Goal: Task Accomplishment & Management: Complete application form

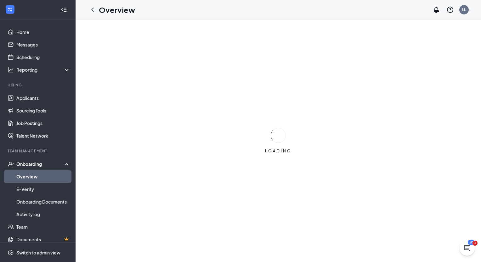
click at [37, 178] on link "Overview" at bounding box center [43, 177] width 54 height 13
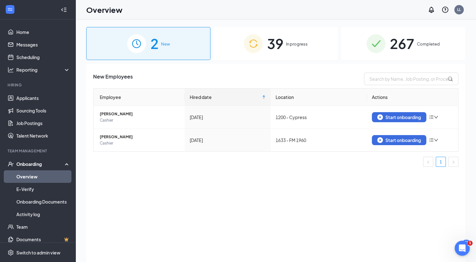
click at [406, 44] on span "267" at bounding box center [402, 44] width 25 height 22
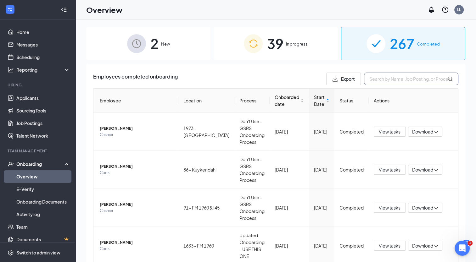
click at [398, 81] on input "text" at bounding box center [411, 79] width 94 height 13
type input "k"
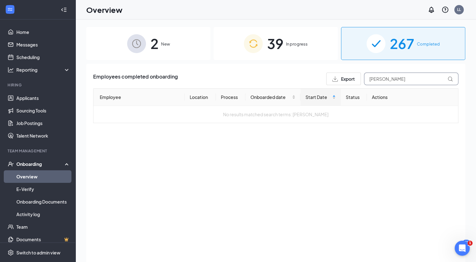
type input "[PERSON_NAME]"
click at [287, 48] on div "39 In progress" at bounding box center [276, 43] width 124 height 33
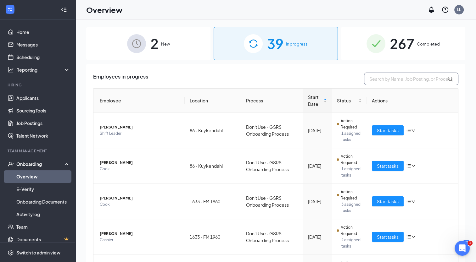
click at [402, 79] on input "text" at bounding box center [411, 79] width 94 height 13
type input "[PERSON_NAME]"
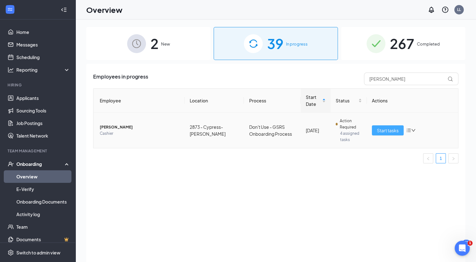
click at [390, 131] on span "Start tasks" at bounding box center [388, 130] width 22 height 7
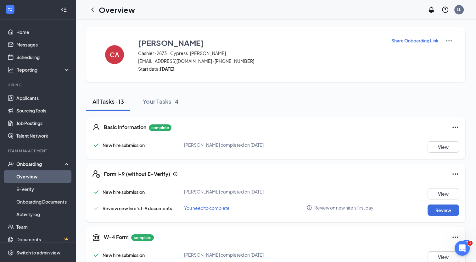
click at [231, 179] on div "Form I-9 (without E-Verify) New hire submission [PERSON_NAME] completed on [DAT…" at bounding box center [275, 193] width 379 height 58
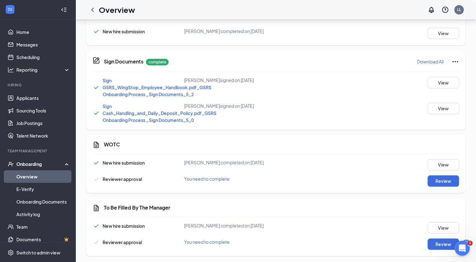
scroll to position [335, 0]
click at [441, 243] on button "Review" at bounding box center [443, 243] width 31 height 11
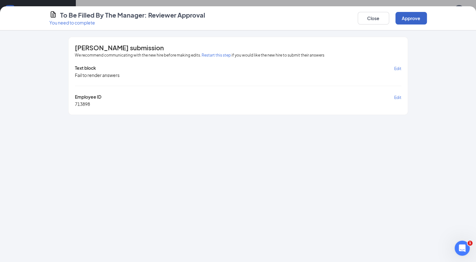
click at [413, 19] on button "Approve" at bounding box center [410, 18] width 31 height 13
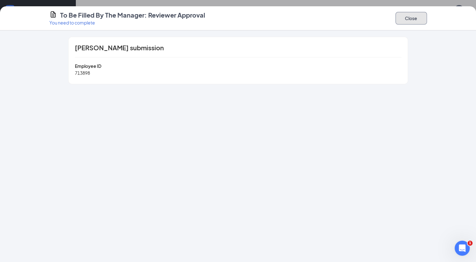
click at [415, 23] on button "Close" at bounding box center [410, 18] width 31 height 13
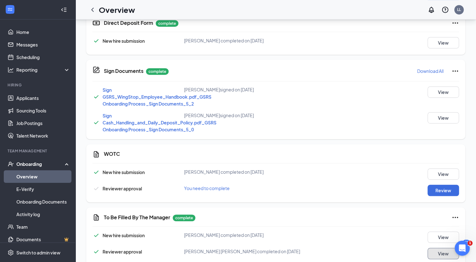
scroll to position [323, 0]
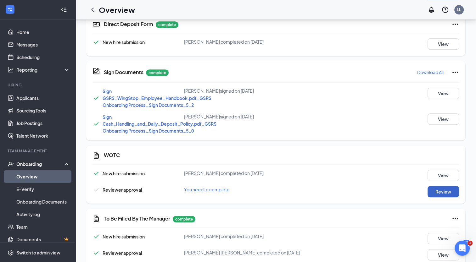
click at [445, 192] on button "Review" at bounding box center [443, 191] width 31 height 11
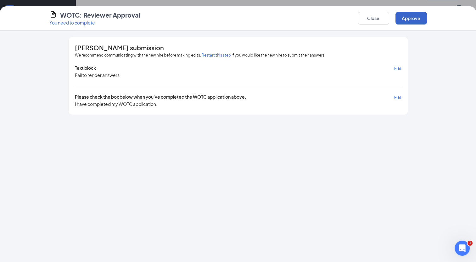
click at [410, 20] on button "Approve" at bounding box center [410, 18] width 31 height 13
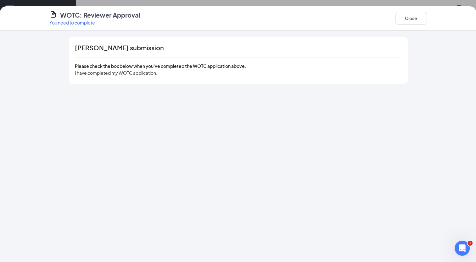
scroll to position [307, 0]
click at [408, 21] on button "Close" at bounding box center [410, 18] width 31 height 13
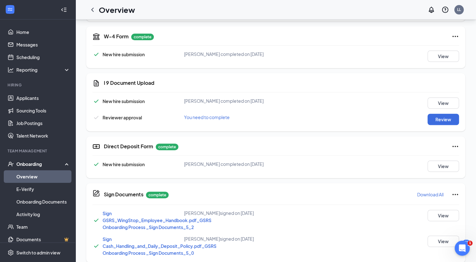
scroll to position [197, 0]
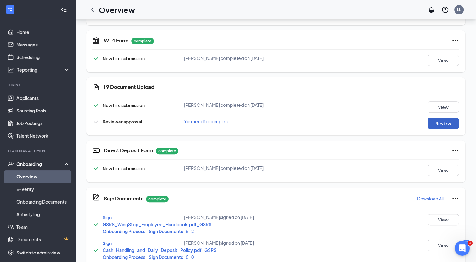
click at [440, 125] on button "Review" at bounding box center [443, 123] width 31 height 11
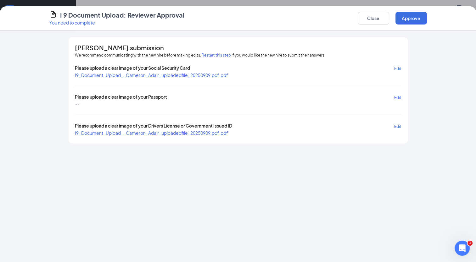
click at [202, 74] on span "I9_Document_Upload__Cameron_Adair_uploadedfile_20250909.pdf.pdf" at bounding box center [151, 75] width 153 height 6
click at [198, 130] on span "I9_Document_Upload__Cameron_Adair_uploadedfile_20250909.pdf.pdf" at bounding box center [151, 133] width 153 height 6
click at [410, 20] on button "Approve" at bounding box center [410, 18] width 31 height 13
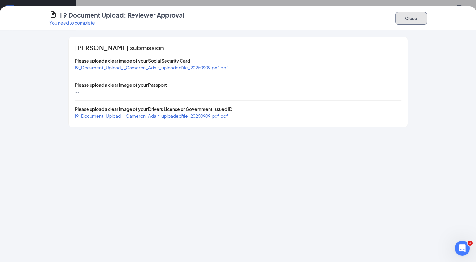
click at [411, 22] on button "Close" at bounding box center [410, 18] width 31 height 13
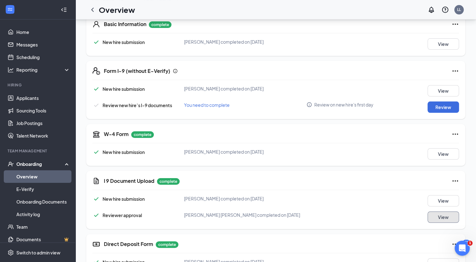
scroll to position [102, 0]
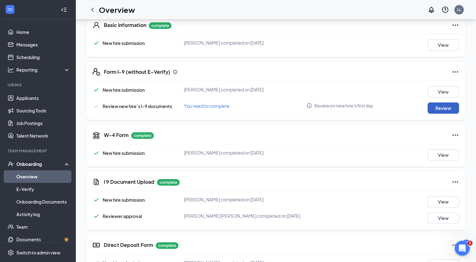
click at [445, 109] on button "Review" at bounding box center [443, 108] width 31 height 11
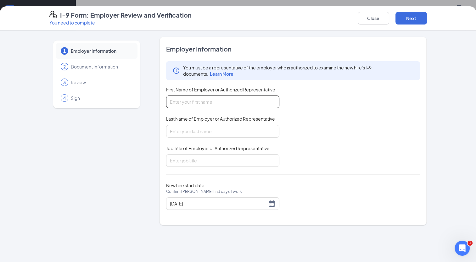
click at [227, 103] on input "First Name of Employer or Authorized Representative" at bounding box center [222, 102] width 113 height 13
type input "[PERSON_NAME]"
click at [218, 135] on input "Last Name of Employer or Authorized Representative" at bounding box center [222, 131] width 113 height 13
click at [221, 132] on input "Last Name of Employer or Authorized Representative" at bounding box center [222, 131] width 113 height 13
type input "[PERSON_NAME]"
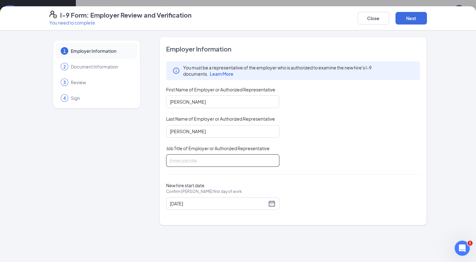
click at [211, 162] on input "Job Title of Employer or Authorized Representative" at bounding box center [222, 160] width 113 height 13
type input "Disrict Manager"
click at [411, 23] on button "Next" at bounding box center [410, 18] width 31 height 13
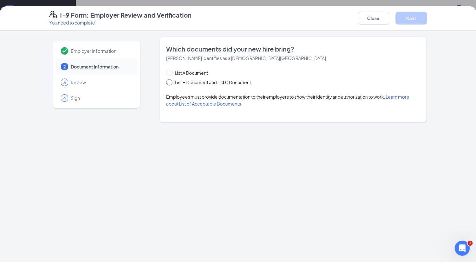
click at [171, 84] on span at bounding box center [169, 82] width 6 height 6
click at [171, 84] on input "List B Document and List C Document" at bounding box center [168, 81] width 4 height 4
radio input "true"
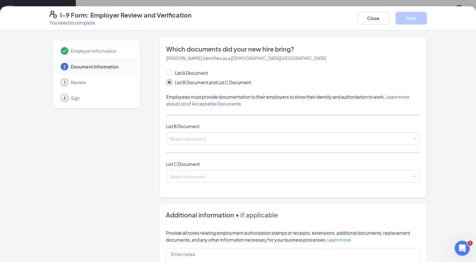
click at [166, 81] on input "List B Document and List C Document" at bounding box center [168, 81] width 4 height 4
click at [225, 138] on input "search" at bounding box center [291, 137] width 242 height 9
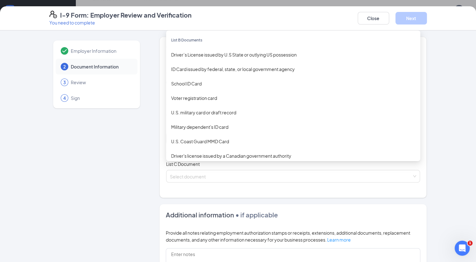
click at [228, 56] on div "Driver’s License issued by U.S State or outlying US possession" at bounding box center [293, 54] width 244 height 7
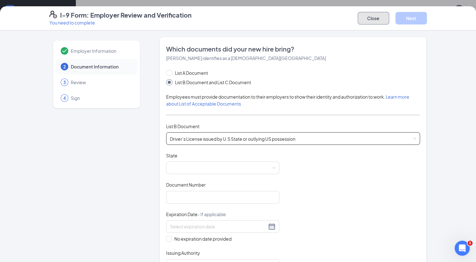
click at [372, 19] on button "Close" at bounding box center [373, 18] width 31 height 13
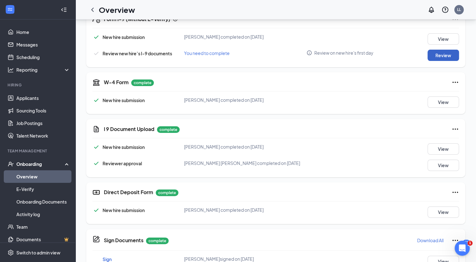
scroll to position [155, 0]
click at [442, 150] on button "View" at bounding box center [443, 149] width 31 height 11
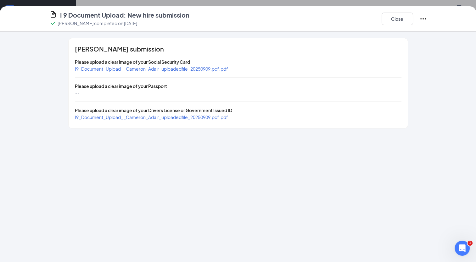
click at [170, 69] on span "I9_Document_Upload__Cameron_Adair_uploadedfile_20250909.pdf.pdf" at bounding box center [151, 69] width 153 height 6
click at [398, 23] on button "Close" at bounding box center [397, 19] width 31 height 13
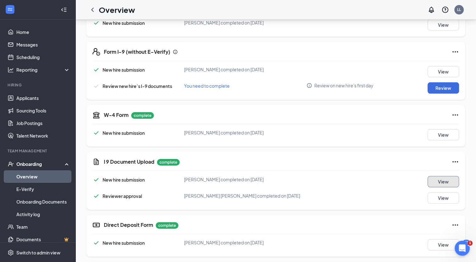
scroll to position [105, 0]
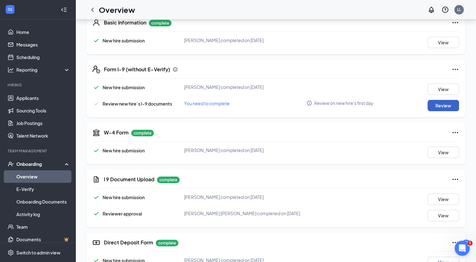
click at [446, 105] on button "Review" at bounding box center [443, 105] width 31 height 11
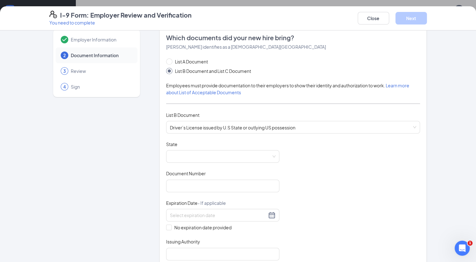
scroll to position [15, 0]
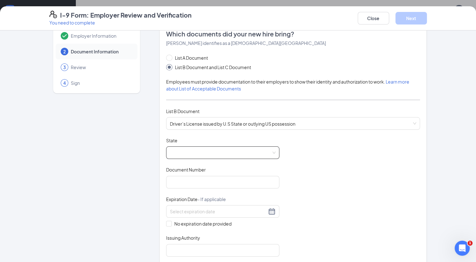
click at [221, 153] on span at bounding box center [223, 153] width 106 height 12
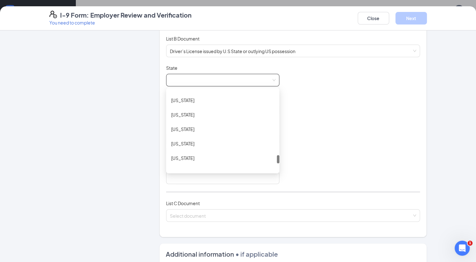
scroll to position [636, 0]
click at [227, 141] on div "[US_STATE]" at bounding box center [222, 142] width 103 height 7
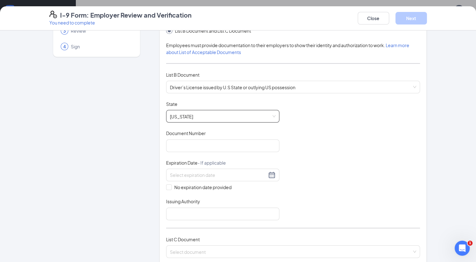
scroll to position [60, 0]
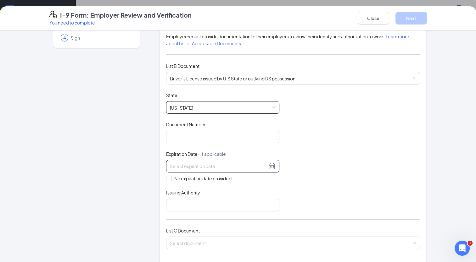
click at [263, 165] on input at bounding box center [218, 166] width 97 height 7
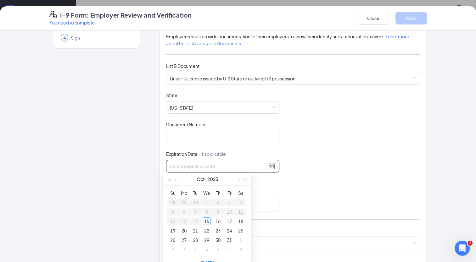
click at [228, 168] on input at bounding box center [218, 166] width 97 height 7
click at [206, 221] on div "13" at bounding box center [207, 222] width 8 height 8
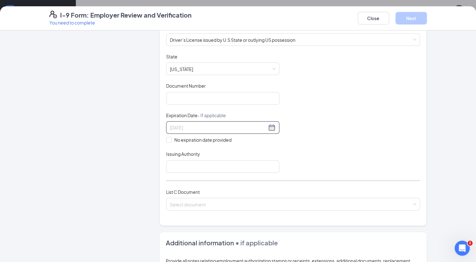
scroll to position [100, 0]
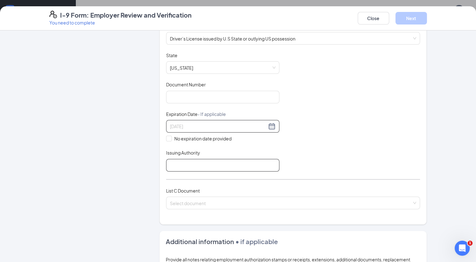
type input "[DATE]"
click at [267, 165] on input "Issuing Authority" at bounding box center [222, 165] width 113 height 13
type input "[US_STATE]"
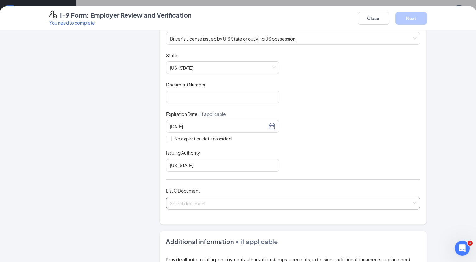
click at [243, 202] on input "search" at bounding box center [291, 201] width 242 height 9
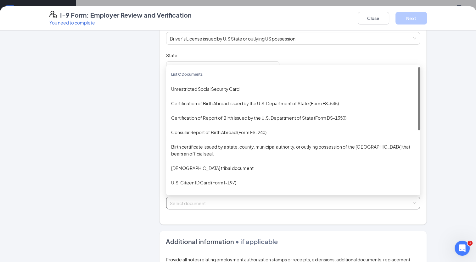
click at [226, 91] on div "Unrestricted Social Security Card" at bounding box center [293, 89] width 254 height 14
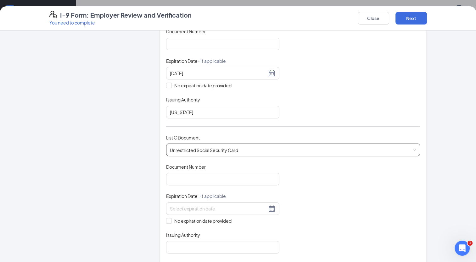
scroll to position [157, 0]
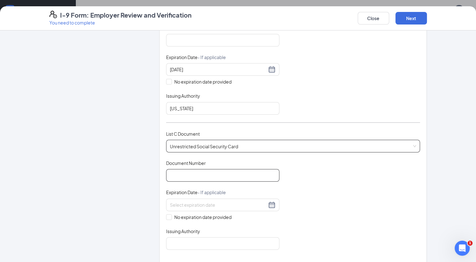
click at [210, 174] on input "Document Number" at bounding box center [222, 175] width 113 height 13
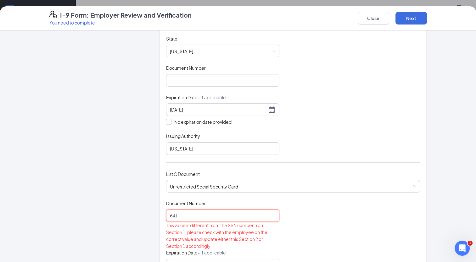
scroll to position [117, 0]
type input "6"
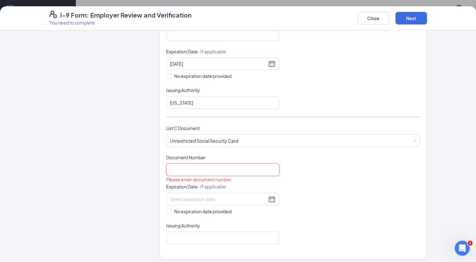
scroll to position [163, 0]
click at [370, 19] on button "Close" at bounding box center [373, 18] width 31 height 13
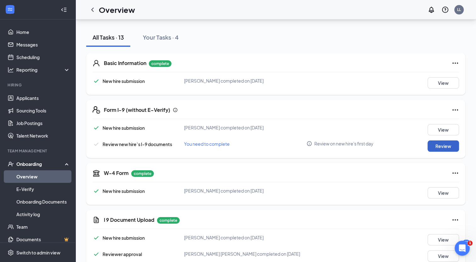
scroll to position [64, 0]
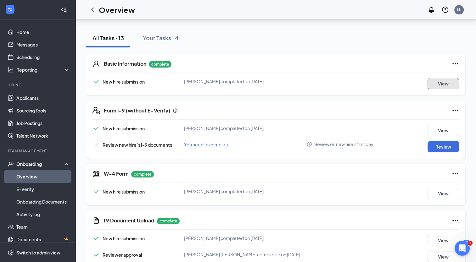
click at [440, 83] on button "View" at bounding box center [443, 83] width 31 height 11
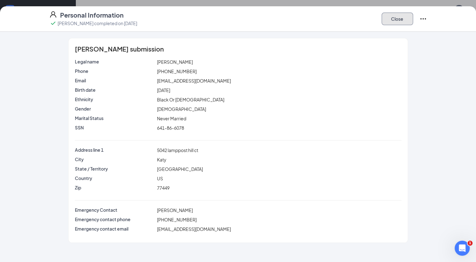
click at [397, 17] on button "Close" at bounding box center [397, 19] width 31 height 13
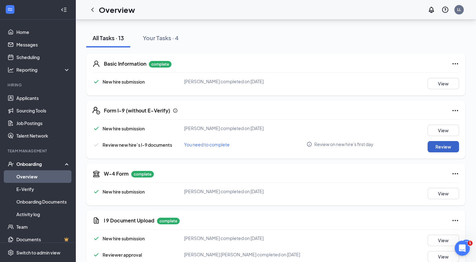
click at [440, 145] on button "Review" at bounding box center [443, 146] width 31 height 11
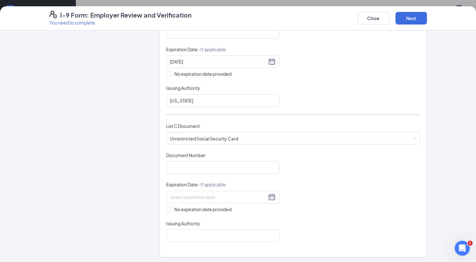
scroll to position [166, 0]
click at [195, 165] on input "Document Number" at bounding box center [222, 166] width 113 height 13
click at [166, 206] on input "No expiration date provided" at bounding box center [168, 208] width 4 height 4
checkbox input "true"
click at [187, 165] on input "Document Number" at bounding box center [222, 166] width 113 height 13
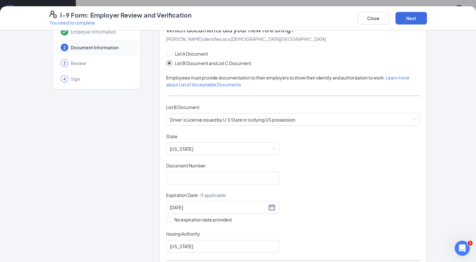
scroll to position [0, 0]
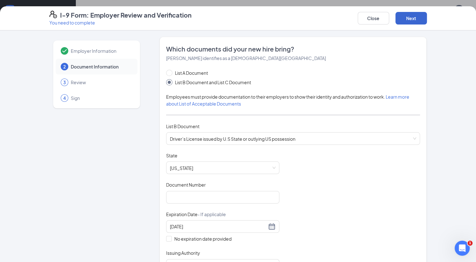
type input "6"
click at [412, 24] on button "Next" at bounding box center [410, 18] width 31 height 13
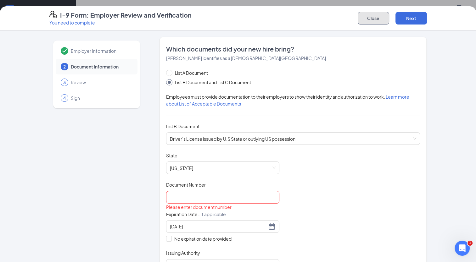
click at [374, 21] on button "Close" at bounding box center [373, 18] width 31 height 13
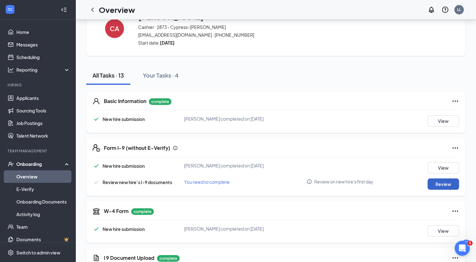
scroll to position [25, 0]
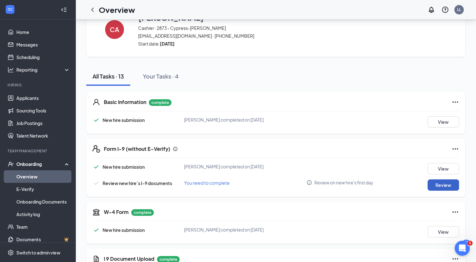
click at [437, 187] on button "Review" at bounding box center [443, 185] width 31 height 11
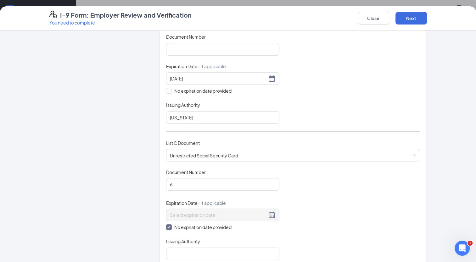
scroll to position [149, 0]
click at [253, 152] on span "Unrestricted Social Security Card" at bounding box center [293, 155] width 247 height 12
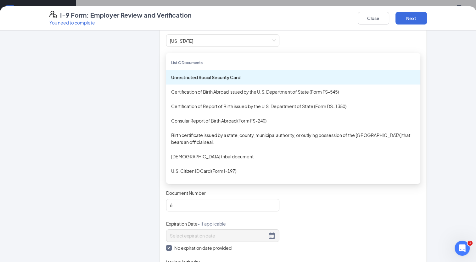
scroll to position [126, 0]
click at [246, 137] on div "Birth certificate issued by a state, county, municipal authority, or outlying p…" at bounding box center [293, 140] width 244 height 14
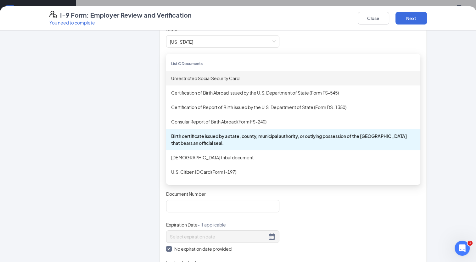
checkbox input "false"
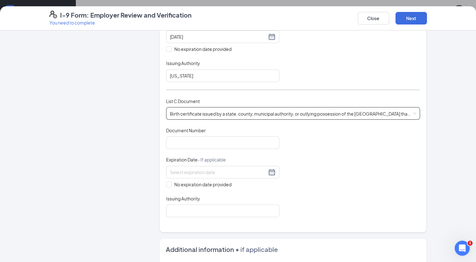
scroll to position [190, 0]
click at [201, 143] on input "Document Number" at bounding box center [222, 143] width 113 height 13
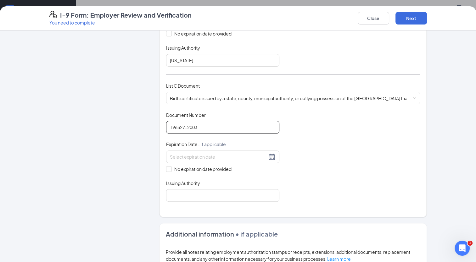
scroll to position [208, 0]
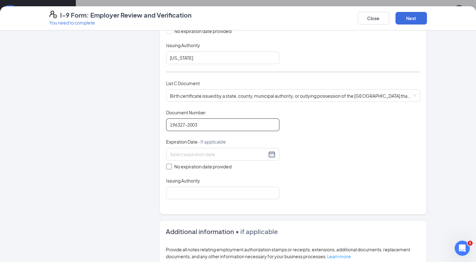
type input "196327-2003"
click at [166, 164] on input "No expiration date provided" at bounding box center [168, 166] width 4 height 4
checkbox input "true"
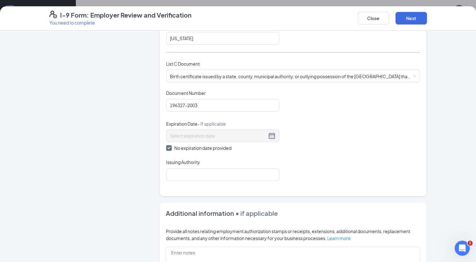
scroll to position [230, 0]
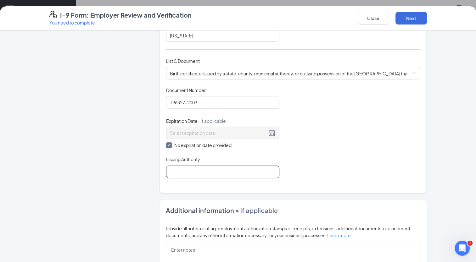
click at [222, 172] on input "Issuing Authority" at bounding box center [222, 172] width 113 height 13
type input "b"
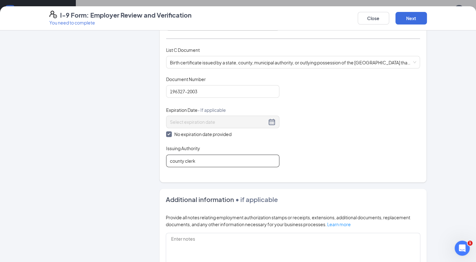
scroll to position [237, 0]
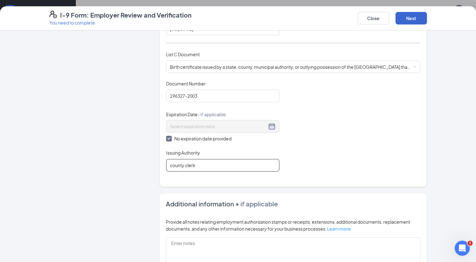
type input "county clerk"
click at [414, 20] on button "Next" at bounding box center [410, 18] width 31 height 13
click at [412, 21] on button "Next" at bounding box center [410, 18] width 31 height 13
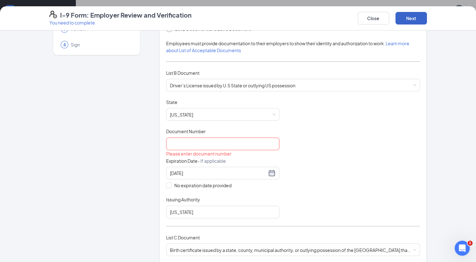
scroll to position [53, 0]
click at [213, 143] on input "Document Number" at bounding box center [222, 144] width 113 height 13
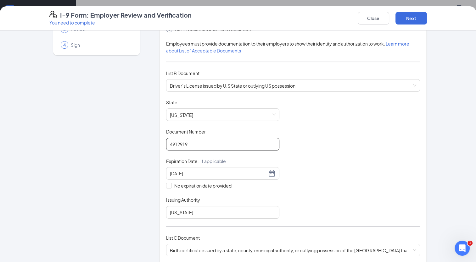
type input "49129199"
click at [411, 19] on button "Next" at bounding box center [410, 18] width 31 height 13
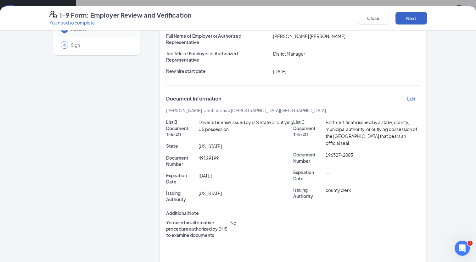
click at [411, 20] on button "Next" at bounding box center [410, 18] width 31 height 13
click at [410, 20] on button "Next" at bounding box center [410, 18] width 31 height 13
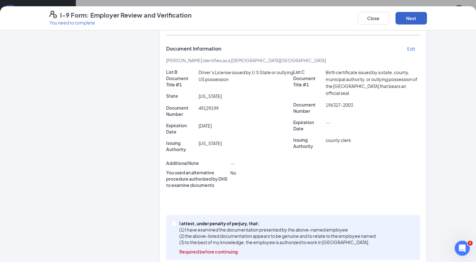
scroll to position [115, 0]
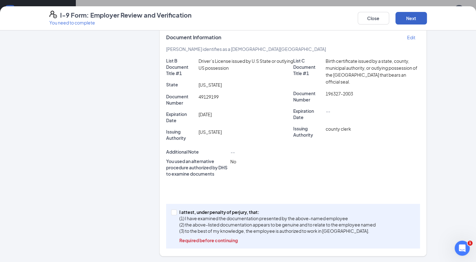
click at [411, 22] on button "Next" at bounding box center [410, 18] width 31 height 13
click at [172, 212] on input "I attest, under penalty of [PERSON_NAME], that: (1) I have examined the documen…" at bounding box center [173, 212] width 4 height 4
checkbox input "true"
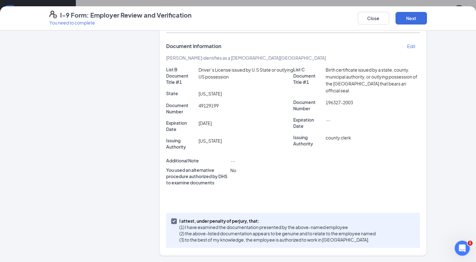
scroll to position [105, 0]
click at [415, 18] on button "Next" at bounding box center [410, 18] width 31 height 13
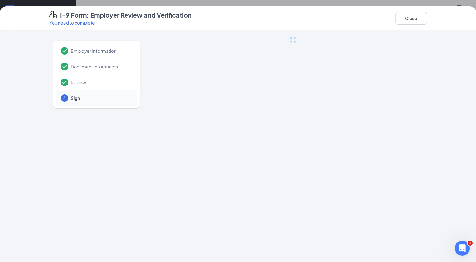
scroll to position [0, 0]
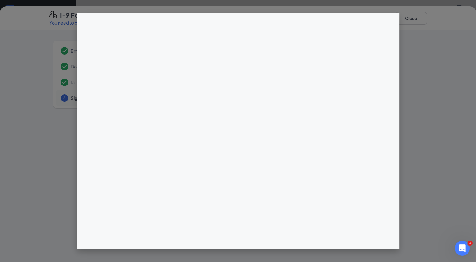
click at [244, 93] on div at bounding box center [293, 163] width 267 height 252
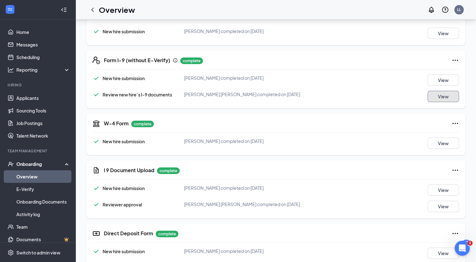
scroll to position [126, 0]
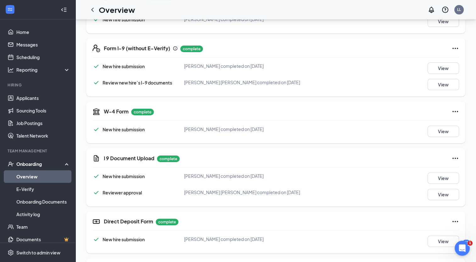
click at [401, 113] on div "W-4 Form complete" at bounding box center [281, 112] width 355 height 8
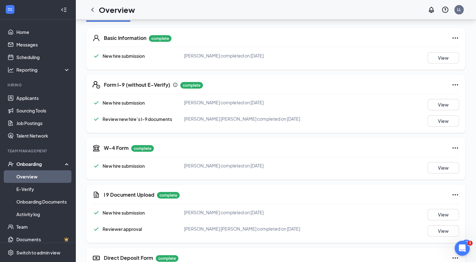
scroll to position [0, 0]
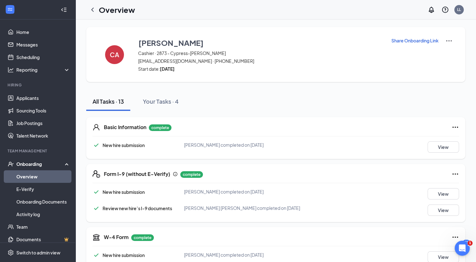
click at [33, 178] on link "Overview" at bounding box center [43, 177] width 54 height 13
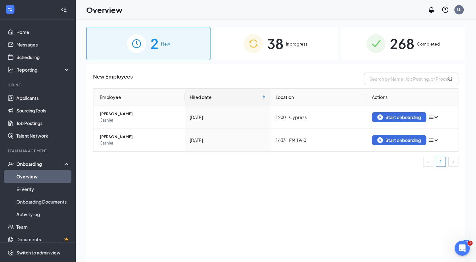
click at [288, 49] on div "38 In progress" at bounding box center [276, 43] width 124 height 33
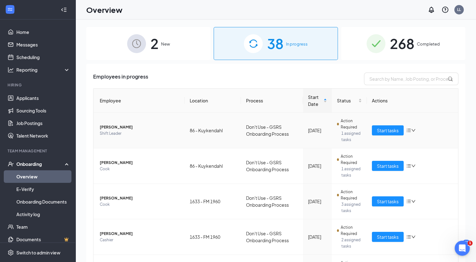
click at [348, 131] on span "1 assigned tasks" at bounding box center [351, 137] width 20 height 13
click at [384, 132] on span "Start tasks" at bounding box center [388, 130] width 22 height 7
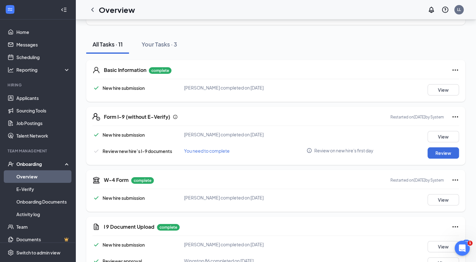
scroll to position [37, 0]
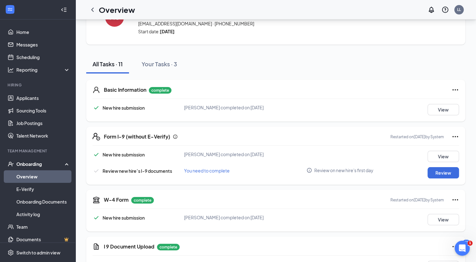
click at [287, 182] on div "Form I-9 (without E-Verify) Restarted on [DATE] by System New hire submission […" at bounding box center [275, 156] width 379 height 58
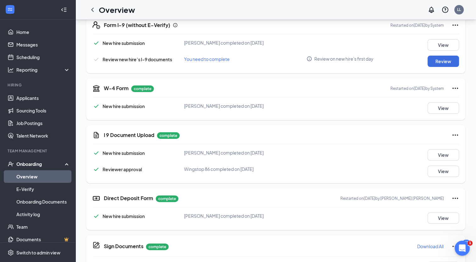
scroll to position [150, 0]
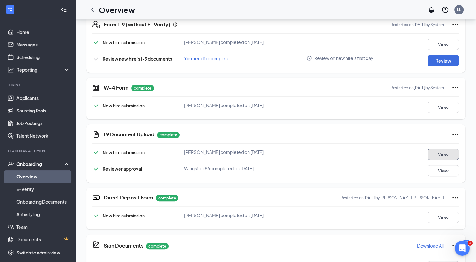
click at [444, 159] on button "View" at bounding box center [443, 154] width 31 height 11
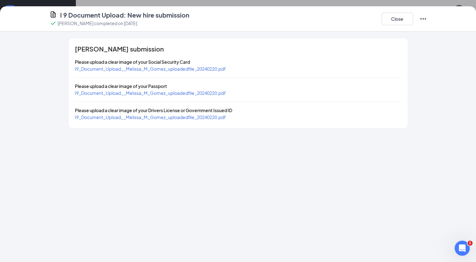
click at [152, 69] on span "I9_Document_Upload__Melissa_M_Gomez_uploadedfile_20240220.pdf" at bounding box center [150, 69] width 151 height 6
click at [170, 119] on span "I9_Document_Upload__Melissa_M_Gomez_uploadedfile_20240220.pdf" at bounding box center [150, 118] width 151 height 6
click at [395, 19] on button "Close" at bounding box center [397, 19] width 31 height 13
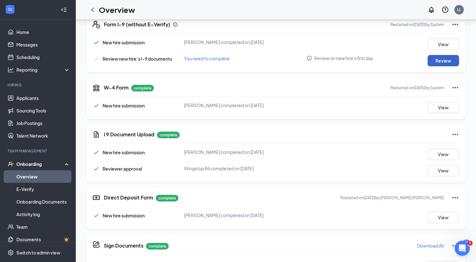
click at [436, 59] on button "Review" at bounding box center [443, 60] width 31 height 11
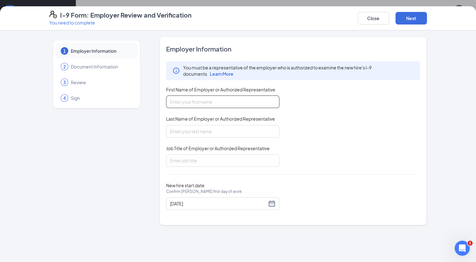
click at [191, 103] on input "First Name of Employer or Authorized Representative" at bounding box center [222, 102] width 113 height 13
type input "[PERSON_NAME]"
click at [184, 132] on input "Last Name of Employer or Authorized Representative" at bounding box center [222, 131] width 113 height 13
type input "[PERSON_NAME]"
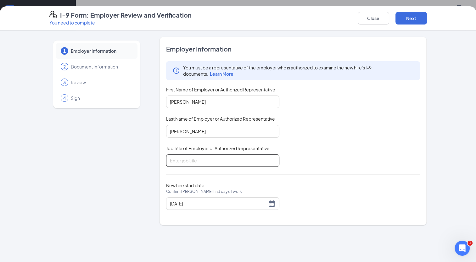
click at [185, 161] on input "Job Title of Employer or Authorized Representative" at bounding box center [222, 160] width 113 height 13
type input "Disrict Manager"
click at [412, 19] on button "Next" at bounding box center [410, 18] width 31 height 13
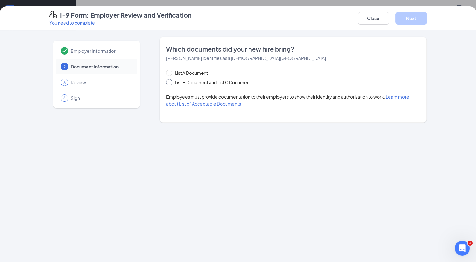
click at [168, 82] on input "List B Document and List C Document" at bounding box center [168, 81] width 4 height 4
radio input "true"
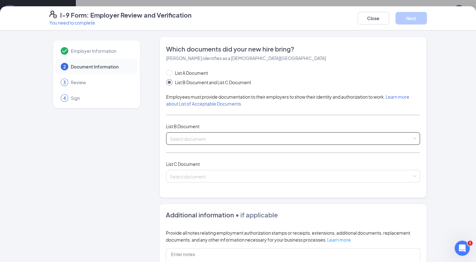
click at [193, 138] on input "search" at bounding box center [291, 137] width 242 height 9
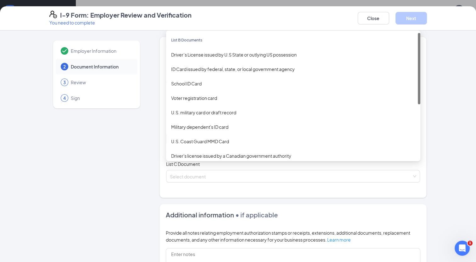
click at [184, 57] on div "Driver’s License issued by U.S State or outlying US possession" at bounding box center [293, 54] width 244 height 7
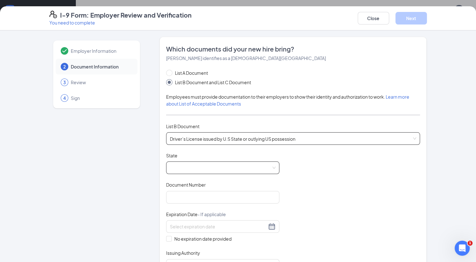
click at [179, 168] on span at bounding box center [223, 168] width 106 height 12
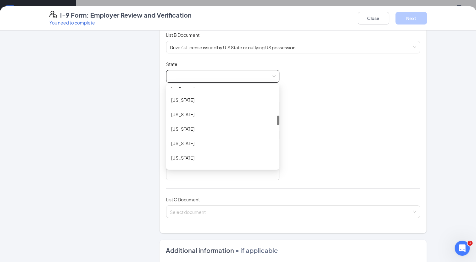
scroll to position [79, 0]
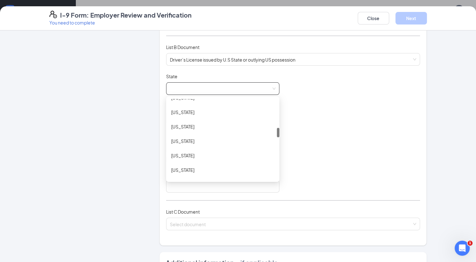
click at [255, 196] on div "List A Document List B Document and List C Document Employees must provide docu…" at bounding box center [293, 114] width 254 height 248
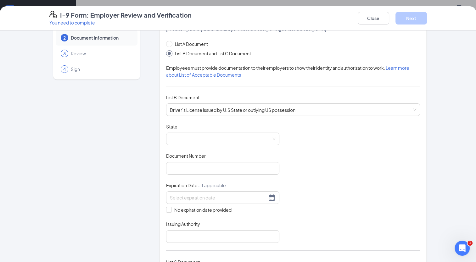
scroll to position [29, 0]
click at [212, 143] on span at bounding box center [223, 139] width 106 height 12
click at [210, 138] on span at bounding box center [223, 139] width 106 height 12
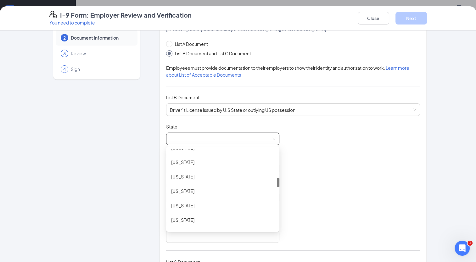
click at [213, 141] on span at bounding box center [223, 139] width 106 height 12
click at [231, 136] on span at bounding box center [223, 139] width 106 height 12
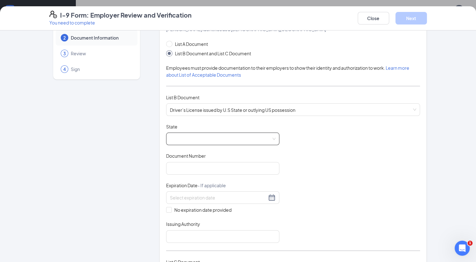
click at [232, 140] on span at bounding box center [223, 139] width 106 height 12
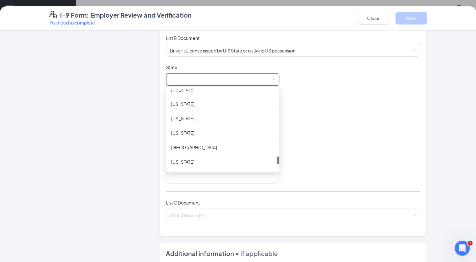
scroll to position [672, 0]
click at [185, 107] on div "[US_STATE]" at bounding box center [222, 105] width 103 height 7
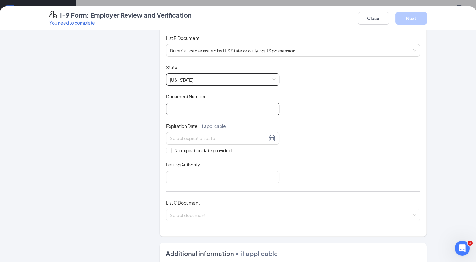
click at [181, 109] on input "Document Number" at bounding box center [222, 109] width 113 height 13
type input "48963727"
click at [258, 140] on input at bounding box center [218, 138] width 97 height 7
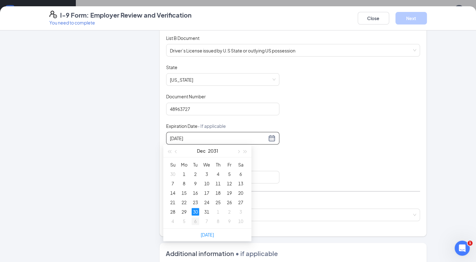
click at [195, 220] on div "6" at bounding box center [196, 222] width 8 height 8
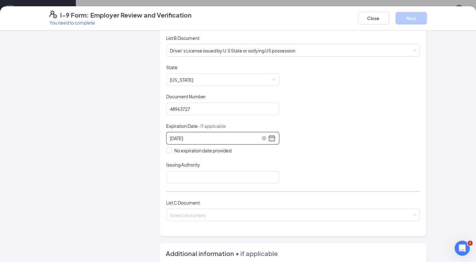
click at [170, 138] on input "[DATE]" at bounding box center [218, 138] width 97 height 7
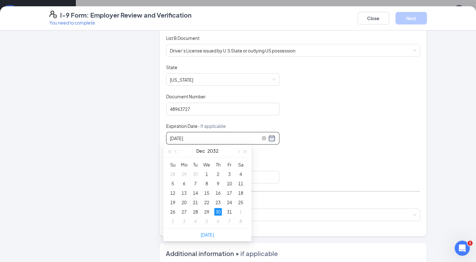
click at [205, 136] on input "[DATE]" at bounding box center [218, 138] width 97 height 7
click at [195, 212] on div "30" at bounding box center [196, 212] width 8 height 8
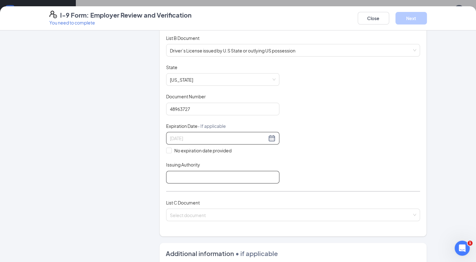
type input "[DATE]"
click at [185, 176] on input "Issuing Authority" at bounding box center [222, 177] width 113 height 13
type input "[US_STATE]"
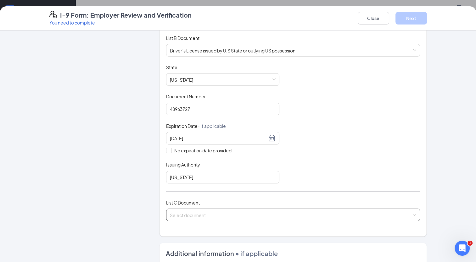
click at [228, 214] on input "search" at bounding box center [291, 213] width 242 height 9
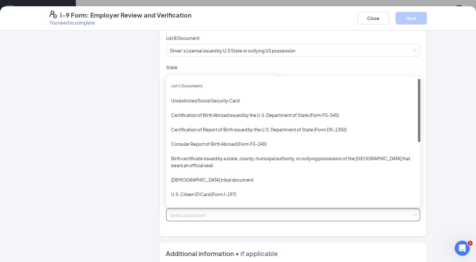
click at [223, 100] on div "Unrestricted Social Security Card" at bounding box center [293, 100] width 244 height 7
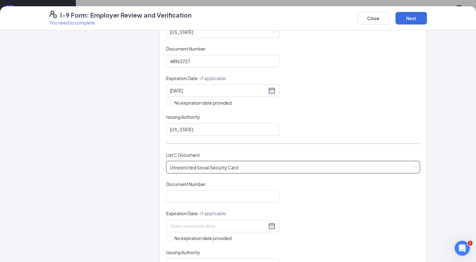
scroll to position [145, 0]
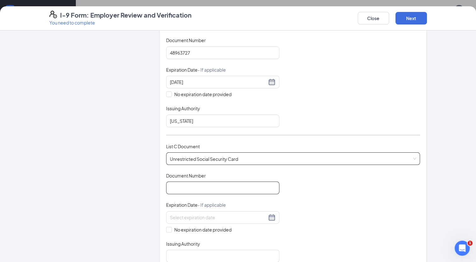
click at [231, 186] on input "Document Number" at bounding box center [222, 188] width 113 height 13
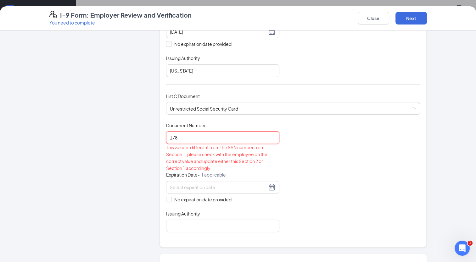
scroll to position [196, 0]
type input "1"
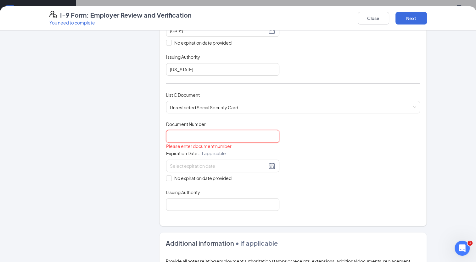
click at [240, 135] on input "Document Number" at bounding box center [222, 136] width 113 height 13
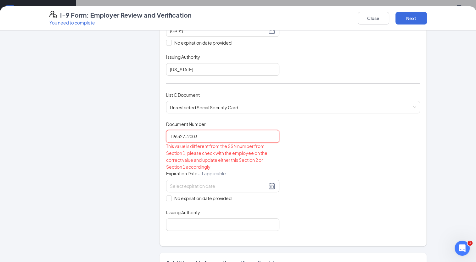
click at [236, 135] on input "196327-2003" at bounding box center [222, 136] width 113 height 13
type input "1"
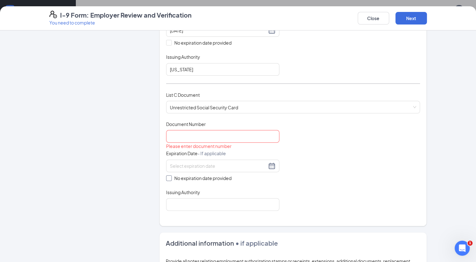
click at [166, 176] on input "No expiration date provided" at bounding box center [168, 178] width 4 height 4
checkbox input "true"
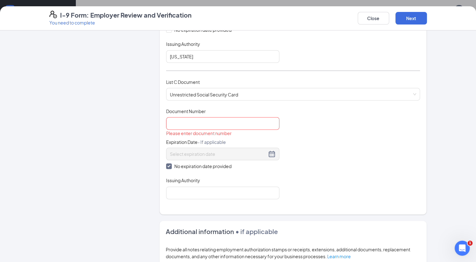
scroll to position [210, 0]
click at [234, 192] on input "Issuing Authority" at bounding box center [222, 193] width 113 height 13
type input "Social Security Admin"
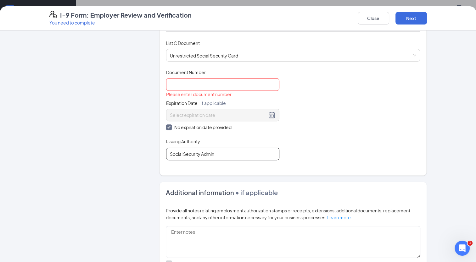
scroll to position [245, 0]
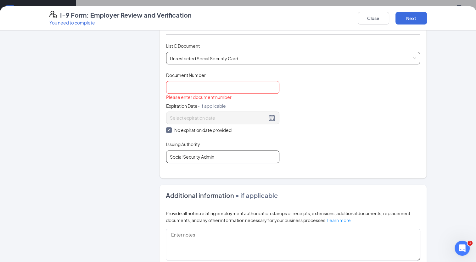
click at [270, 55] on span "Unrestricted Social Security Card" at bounding box center [293, 58] width 247 height 12
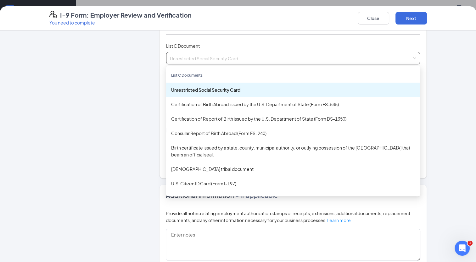
click at [222, 147] on div "Birth certificate issued by a state, county, municipal authority, or outlying p…" at bounding box center [293, 151] width 244 height 14
checkbox input "false"
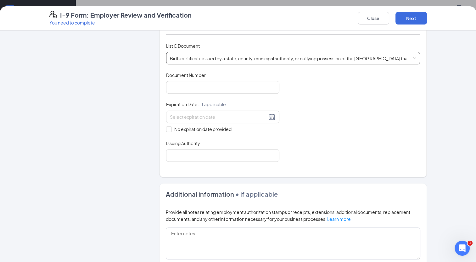
click at [268, 55] on span "Birth certificate issued by a state, county, municipal authority, or outlying p…" at bounding box center [293, 58] width 247 height 12
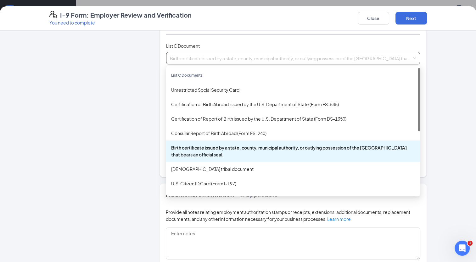
click at [253, 145] on div "Birth certificate issued by a state, county, municipal authority, or outlying p…" at bounding box center [293, 151] width 244 height 14
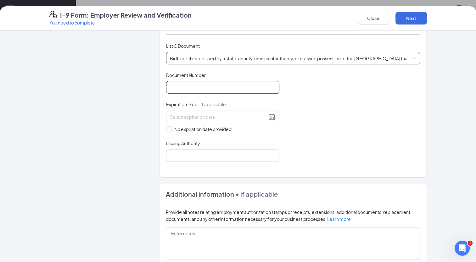
click at [256, 88] on input "Document Number" at bounding box center [222, 87] width 113 height 13
type input "196327-2003"
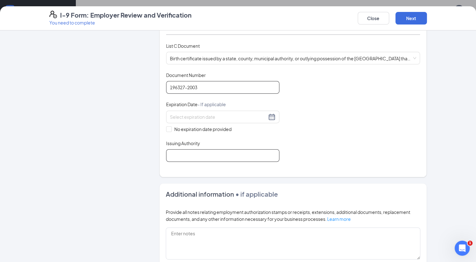
type input "county clerk"
click at [414, 22] on button "Next" at bounding box center [410, 18] width 31 height 13
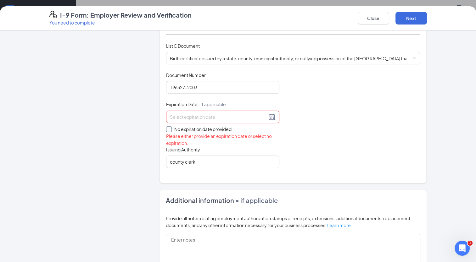
click at [167, 128] on input "No expiration date provided" at bounding box center [168, 128] width 4 height 4
checkbox input "true"
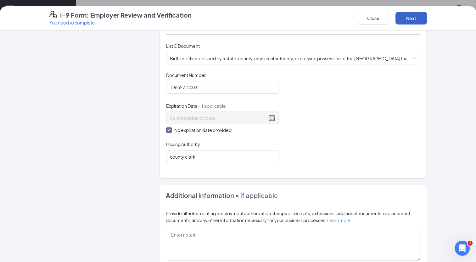
click at [413, 21] on button "Next" at bounding box center [410, 18] width 31 height 13
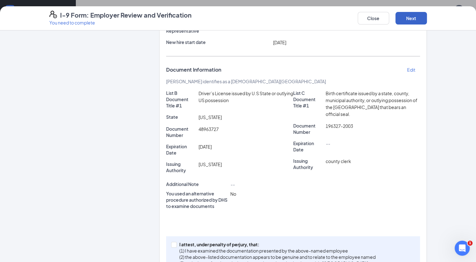
scroll to position [79, 0]
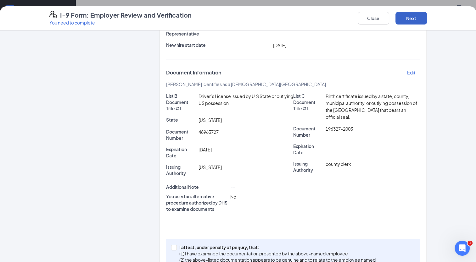
click at [412, 21] on button "Next" at bounding box center [410, 18] width 31 height 13
click at [409, 14] on button "Next" at bounding box center [410, 18] width 31 height 13
click at [411, 22] on button "Next" at bounding box center [410, 18] width 31 height 13
click at [410, 19] on button "Next" at bounding box center [410, 18] width 31 height 13
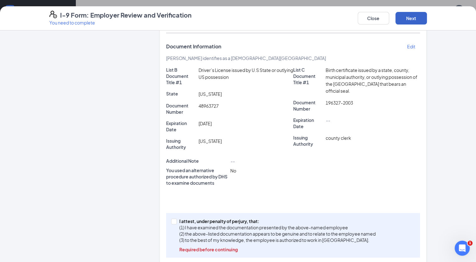
scroll to position [104, 0]
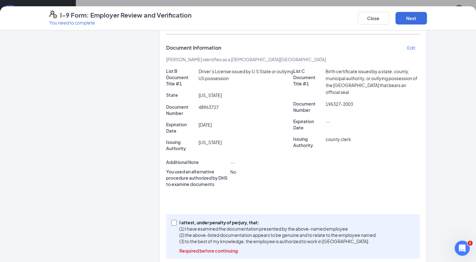
click at [171, 223] on input "I attest, under penalty of [PERSON_NAME], that: (1) I have examined the documen…" at bounding box center [173, 222] width 4 height 4
checkbox input "true"
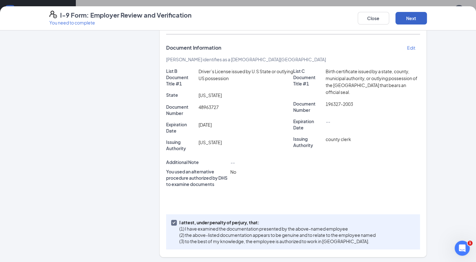
click at [417, 21] on button "Next" at bounding box center [410, 18] width 31 height 13
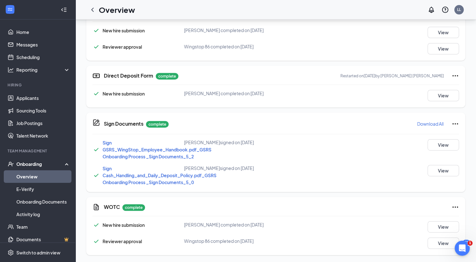
scroll to position [79, 0]
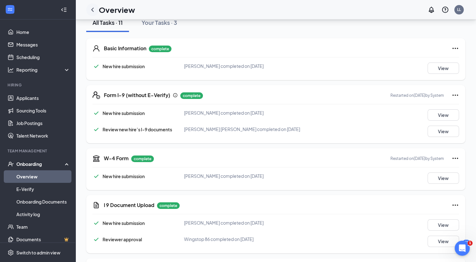
click at [92, 9] on icon "ChevronLeft" at bounding box center [93, 10] width 8 height 8
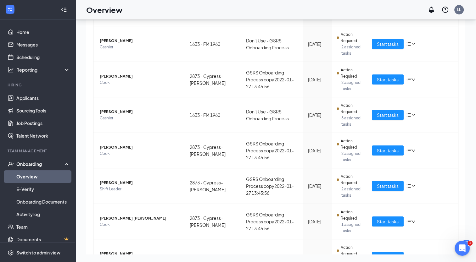
scroll to position [130, 0]
click at [407, 184] on icon "bars" at bounding box center [409, 185] width 4 height 3
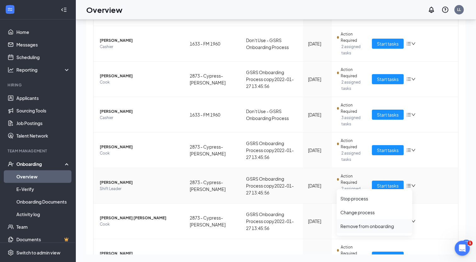
click at [359, 228] on div "Remove from onboarding" at bounding box center [374, 226] width 68 height 6
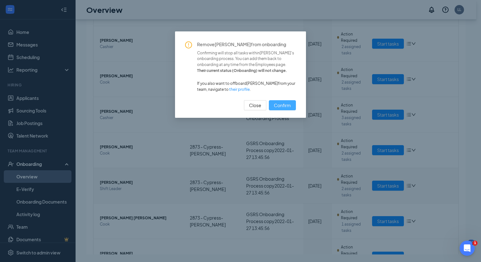
click at [278, 107] on span "Confirm" at bounding box center [282, 105] width 17 height 7
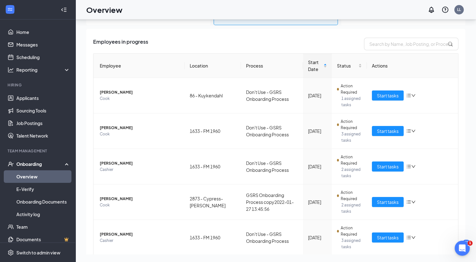
scroll to position [0, 0]
